Goal: Contribute content: Add original content to the website for others to see

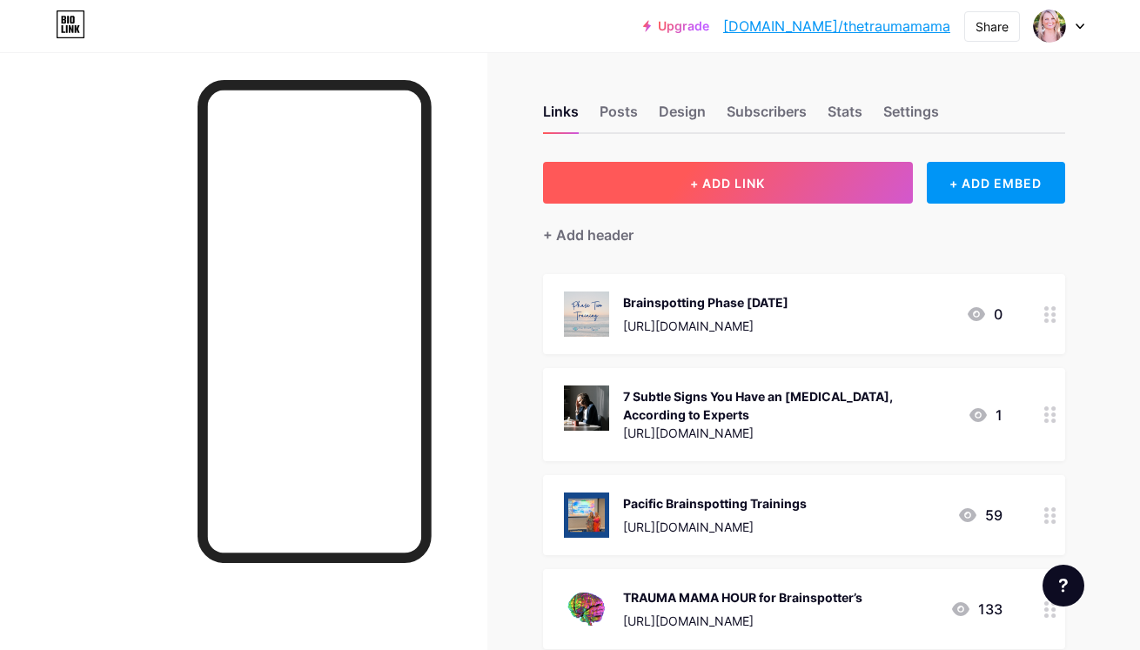
click at [725, 185] on span "+ ADD LINK" at bounding box center [727, 183] width 75 height 15
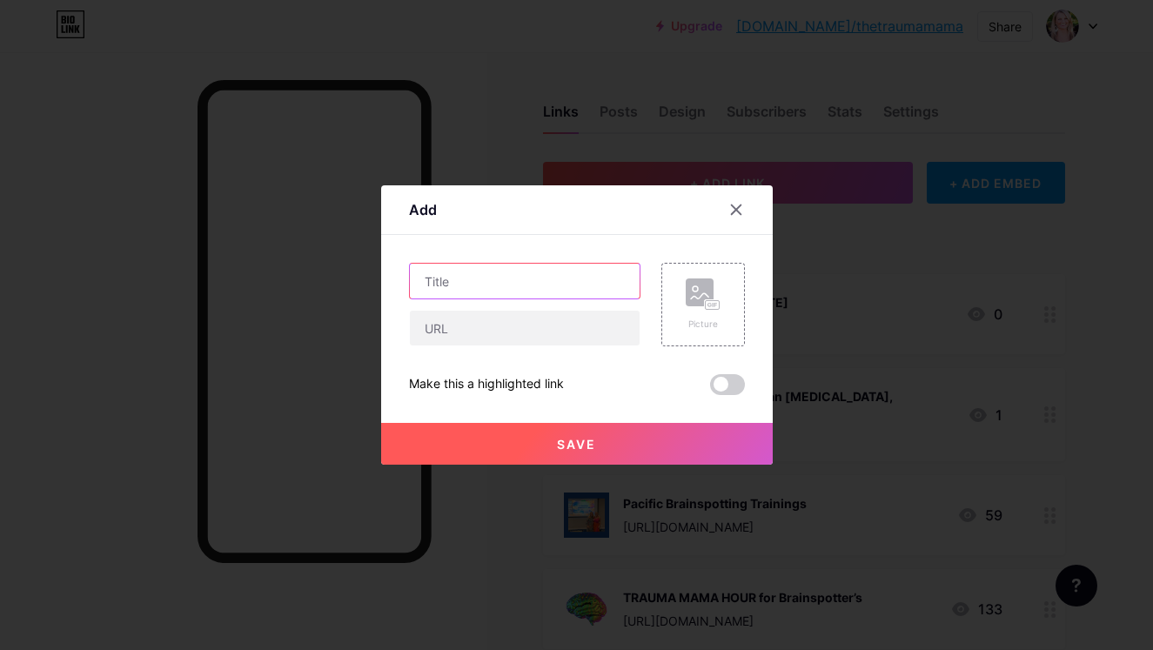
click at [529, 288] on input "text" at bounding box center [525, 281] width 230 height 35
click at [740, 218] on div at bounding box center [735, 209] width 31 height 31
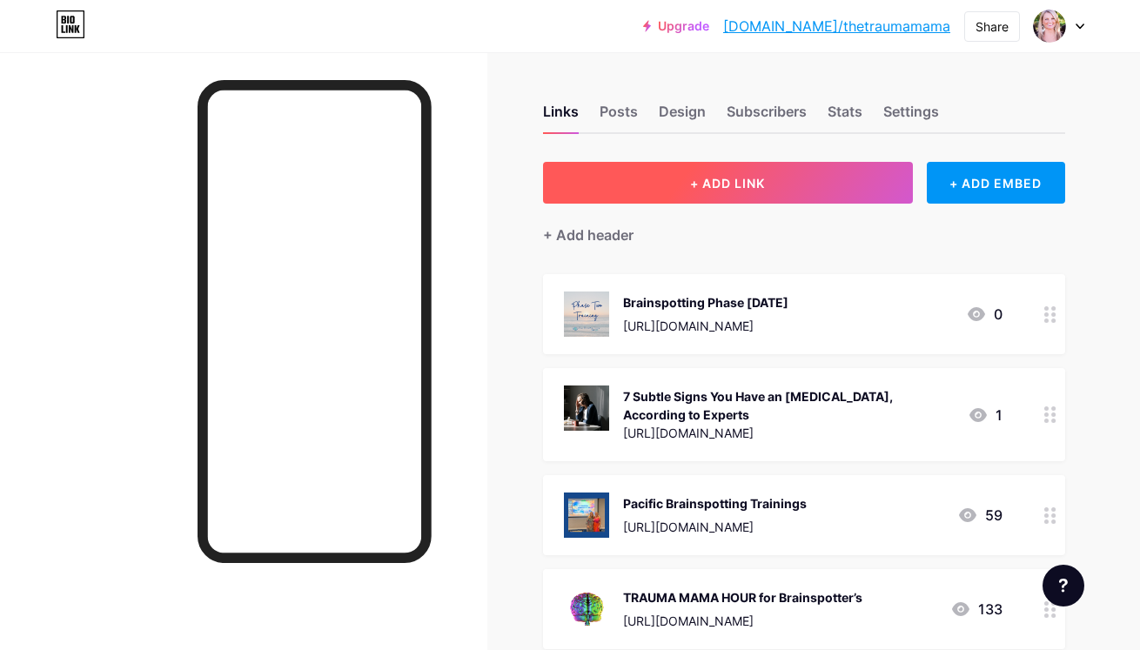
click at [658, 181] on button "+ ADD LINK" at bounding box center [728, 183] width 370 height 42
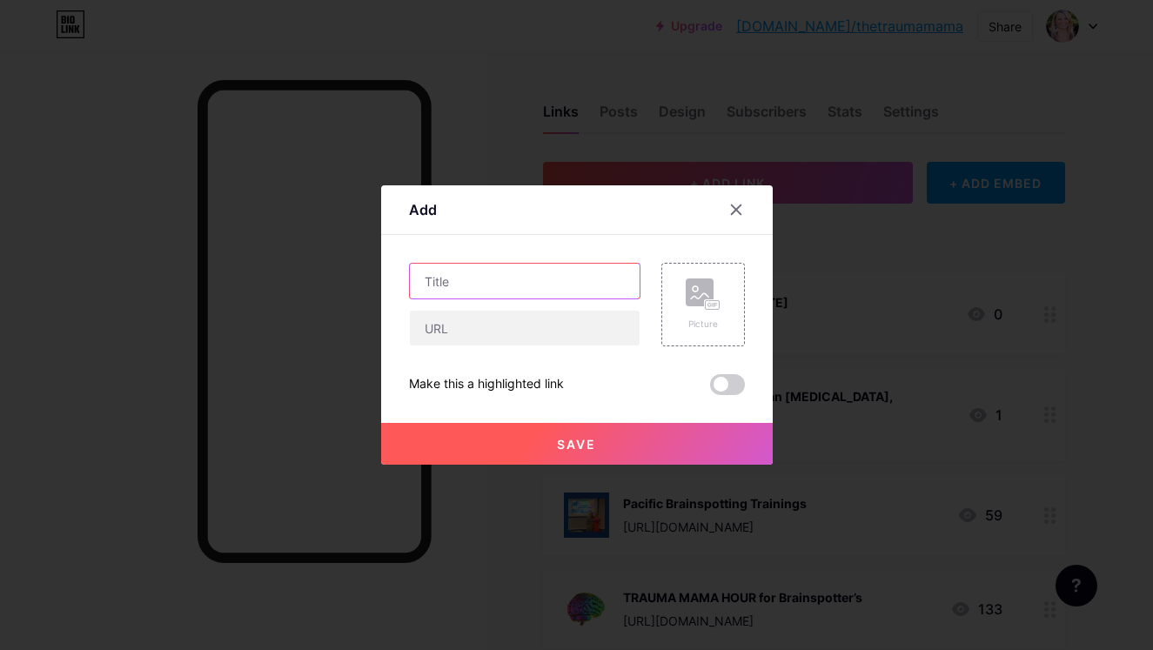
click at [546, 271] on input "text" at bounding box center [525, 281] width 230 height 35
type input "Brainspotting Phase [DATE]"
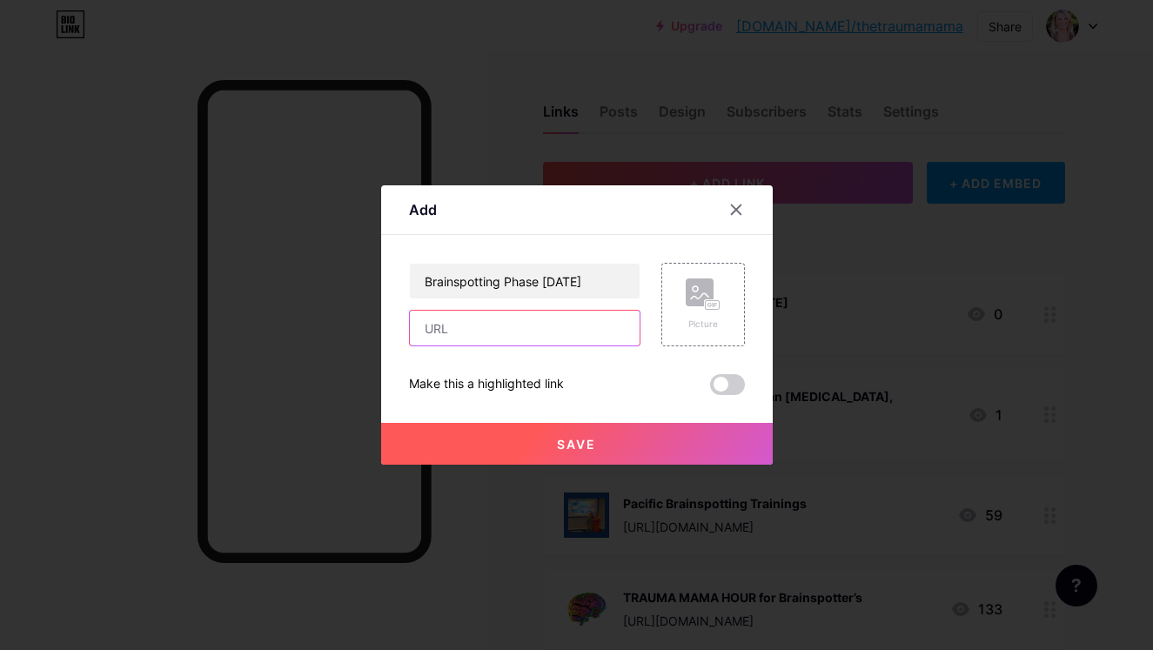
click at [552, 321] on input "text" at bounding box center [525, 328] width 230 height 35
paste input "[URL][DOMAIN_NAME][DATE]"
type input "[URL][DOMAIN_NAME][DATE]"
click at [712, 318] on div "Picture" at bounding box center [702, 324] width 35 height 13
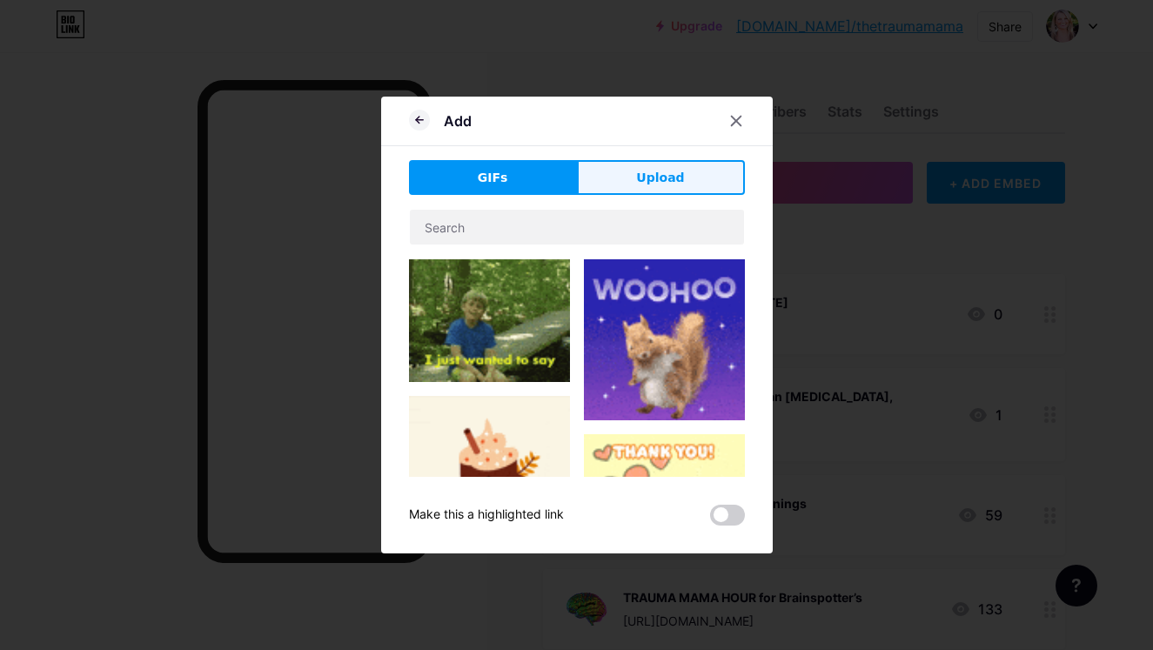
click at [640, 171] on span "Upload" at bounding box center [660, 178] width 48 height 18
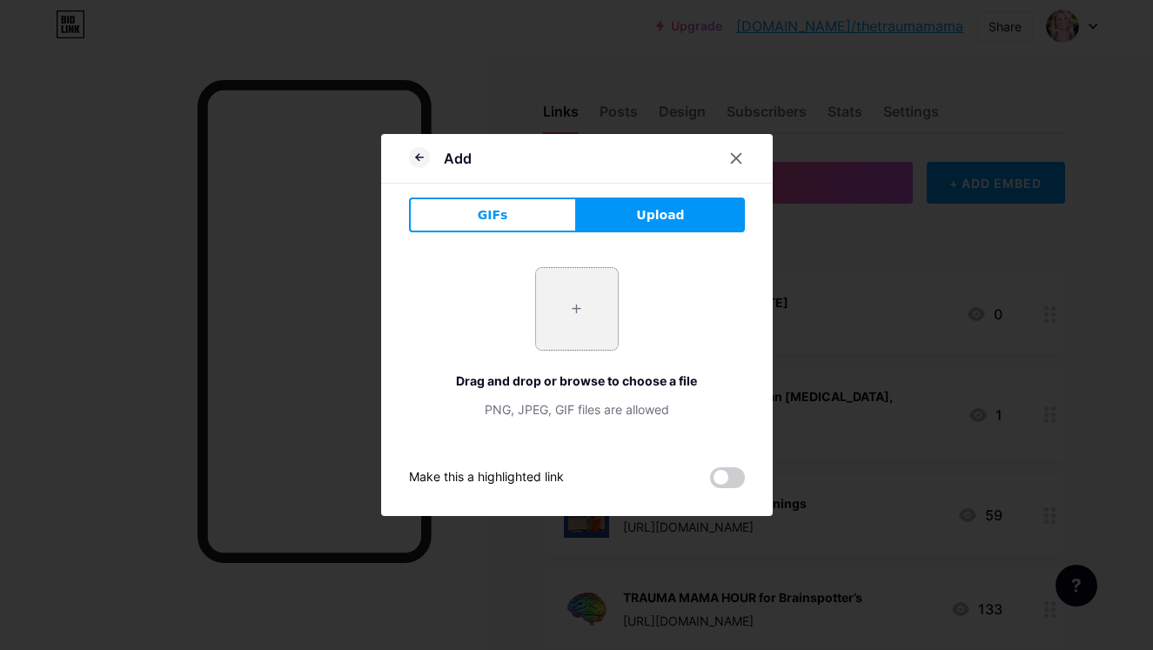
click at [571, 309] on input "file" at bounding box center [577, 309] width 82 height 82
type input "C:\fakepath\Screenshot [DATE] 7.50.53 PM.png"
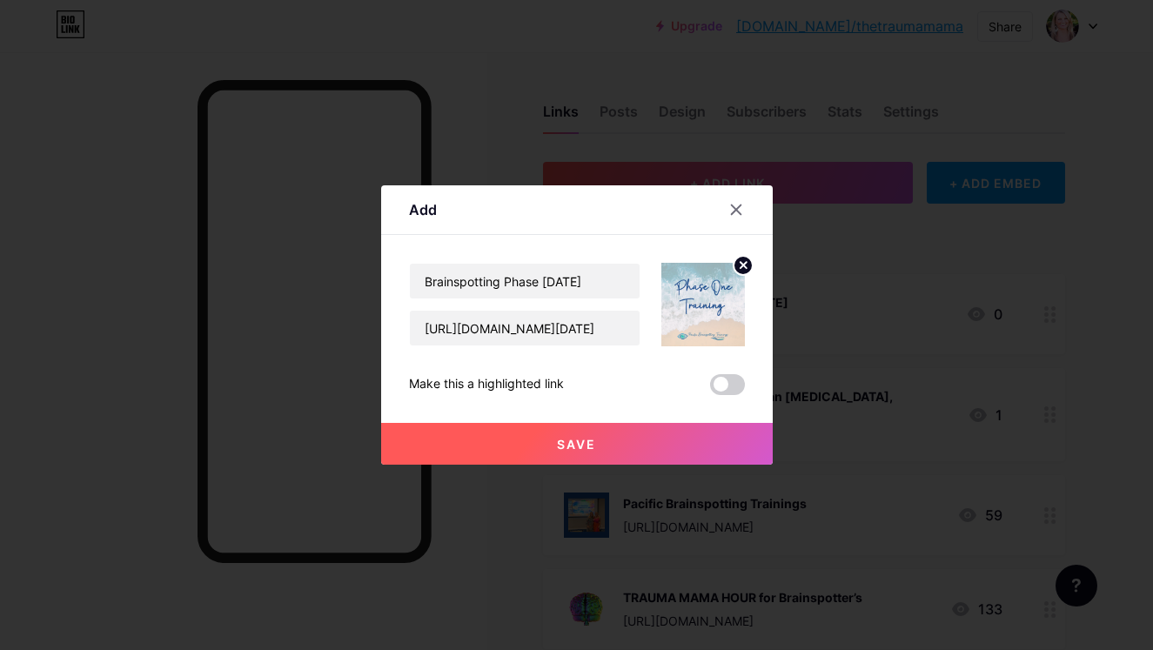
click at [631, 444] on button "Save" at bounding box center [576, 444] width 391 height 42
